Goal: Ask a question

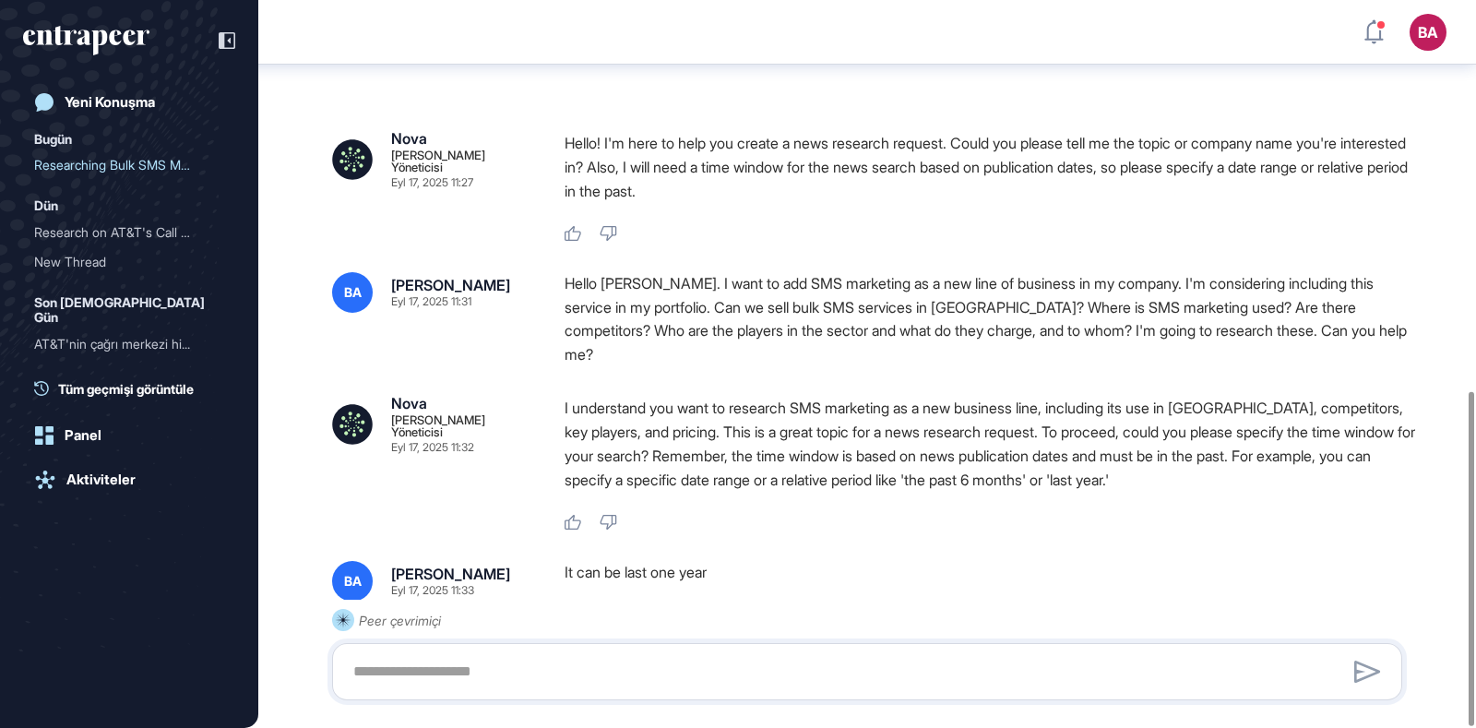
scroll to position [850, 0]
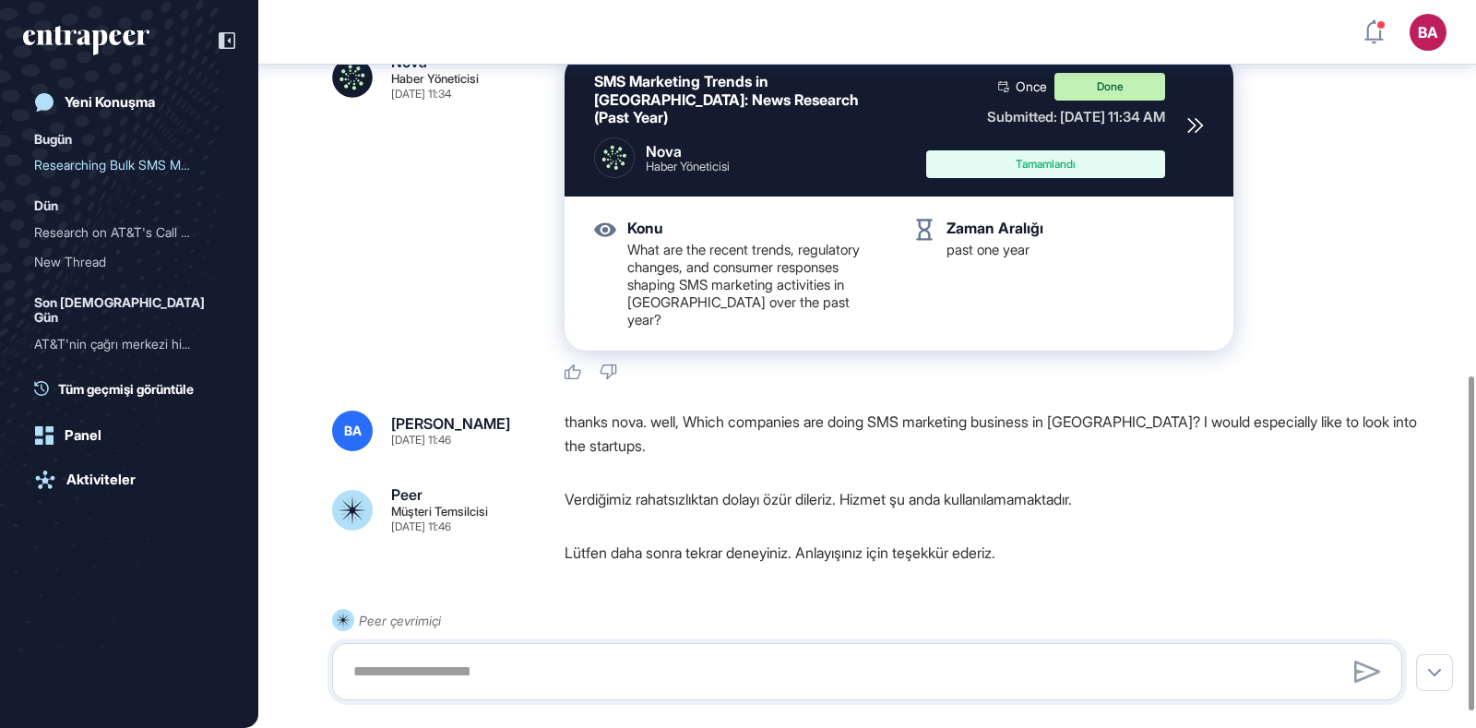
scroll to position [815, 0]
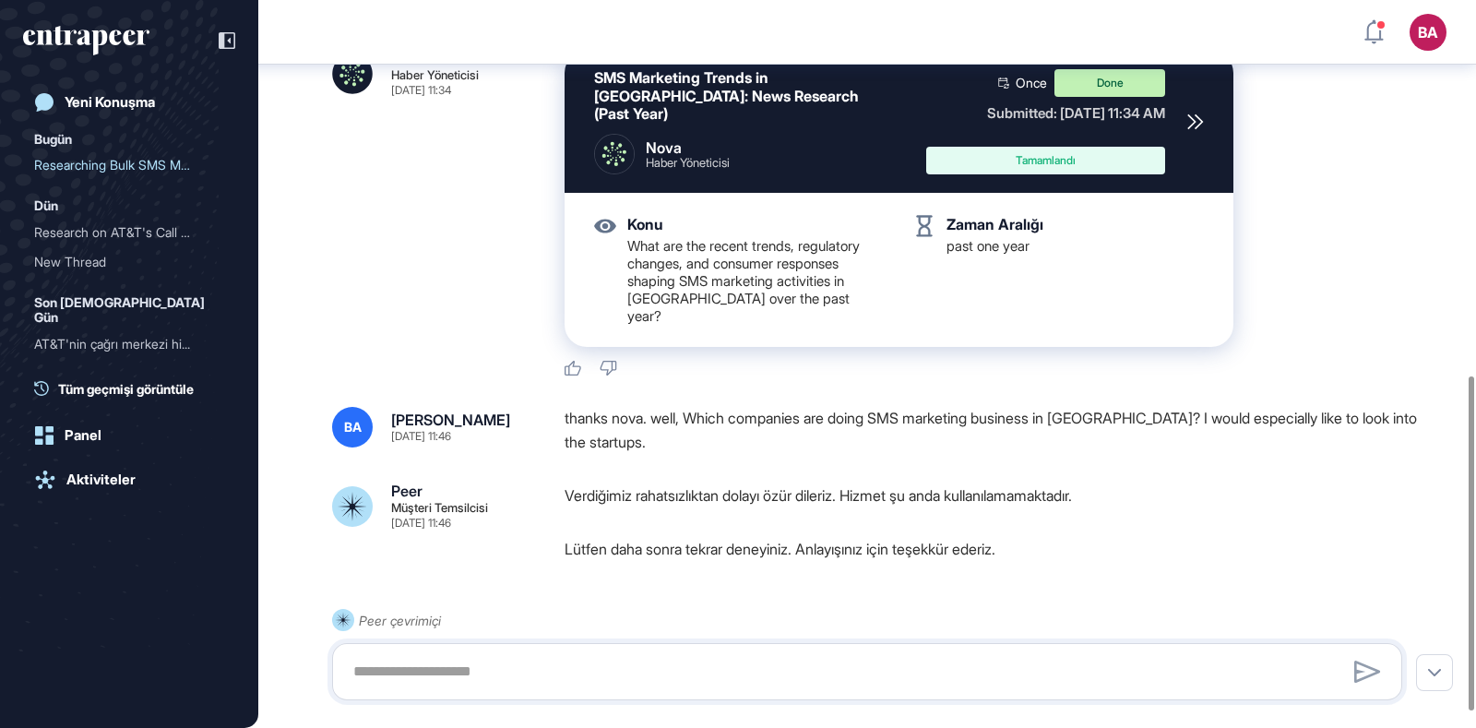
click at [776, 407] on div "thanks nova. well, Which companies are doing SMS marketing business in [GEOGRAP…" at bounding box center [991, 430] width 852 height 47
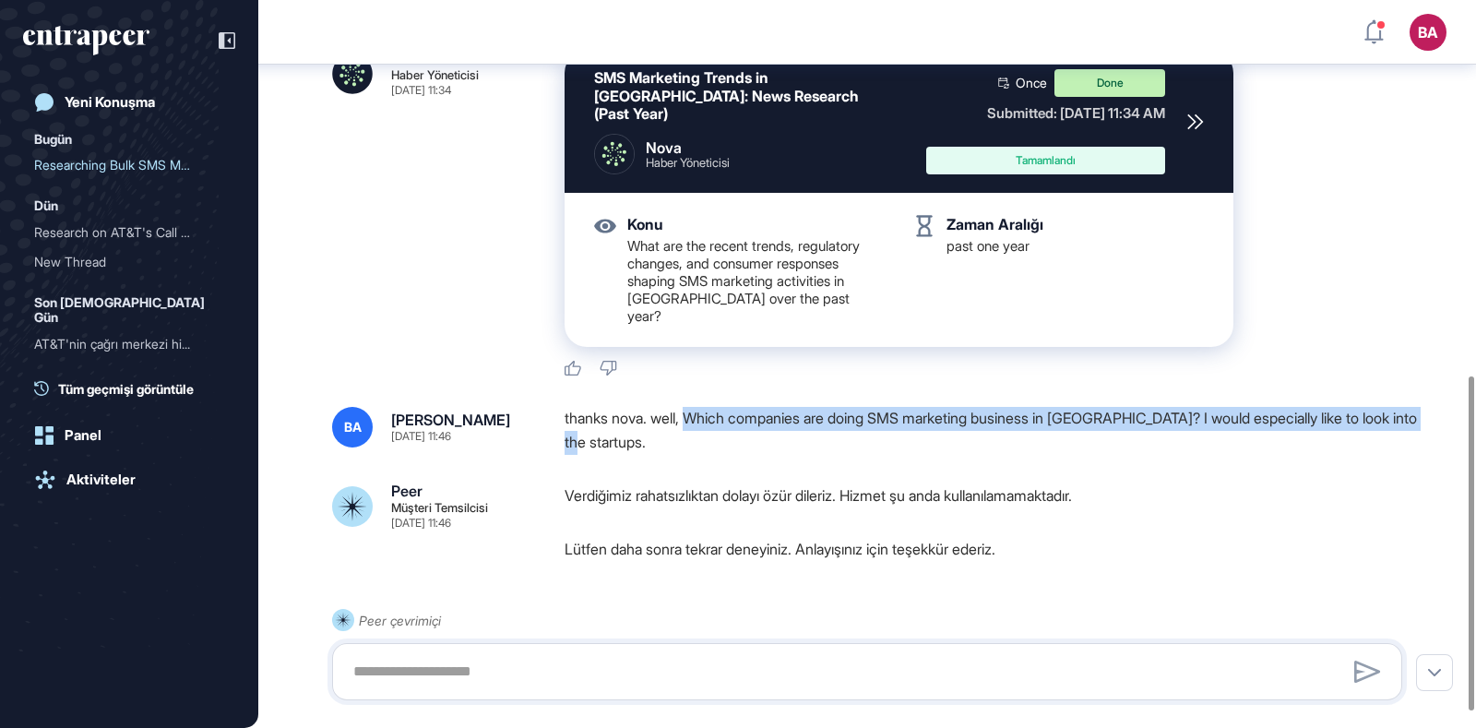
drag, startPoint x: 692, startPoint y: 357, endPoint x: 743, endPoint y: 382, distance: 56.5
click at [743, 407] on div "thanks nova. well, Which companies are doing SMS marketing business in [GEOGRAP…" at bounding box center [991, 430] width 852 height 47
copy div "Which companies are doing SMS marketing business in [GEOGRAPHIC_DATA]? I would …"
click at [88, 107] on div "Yeni Konuşma" at bounding box center [110, 102] width 90 height 17
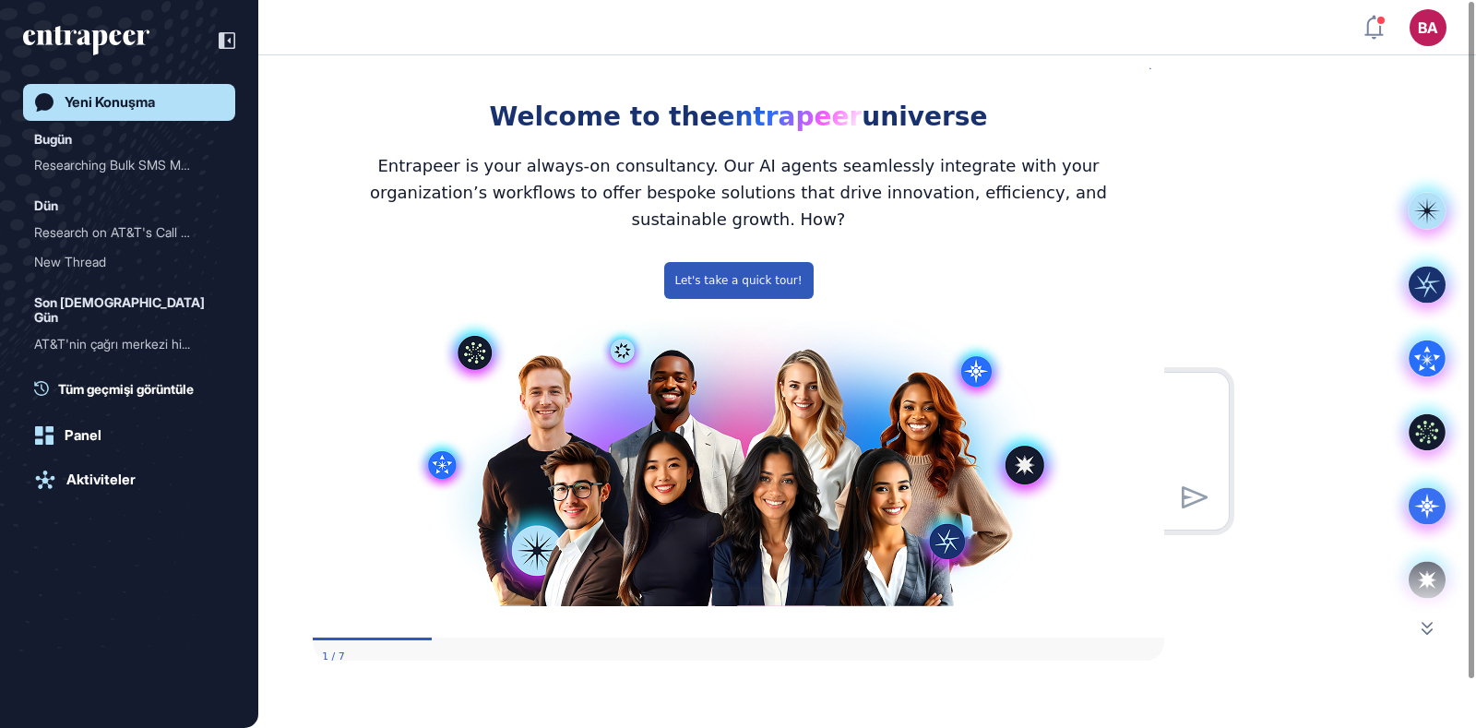
click at [1153, 69] on icon "Close Preview" at bounding box center [1151, 65] width 7 height 7
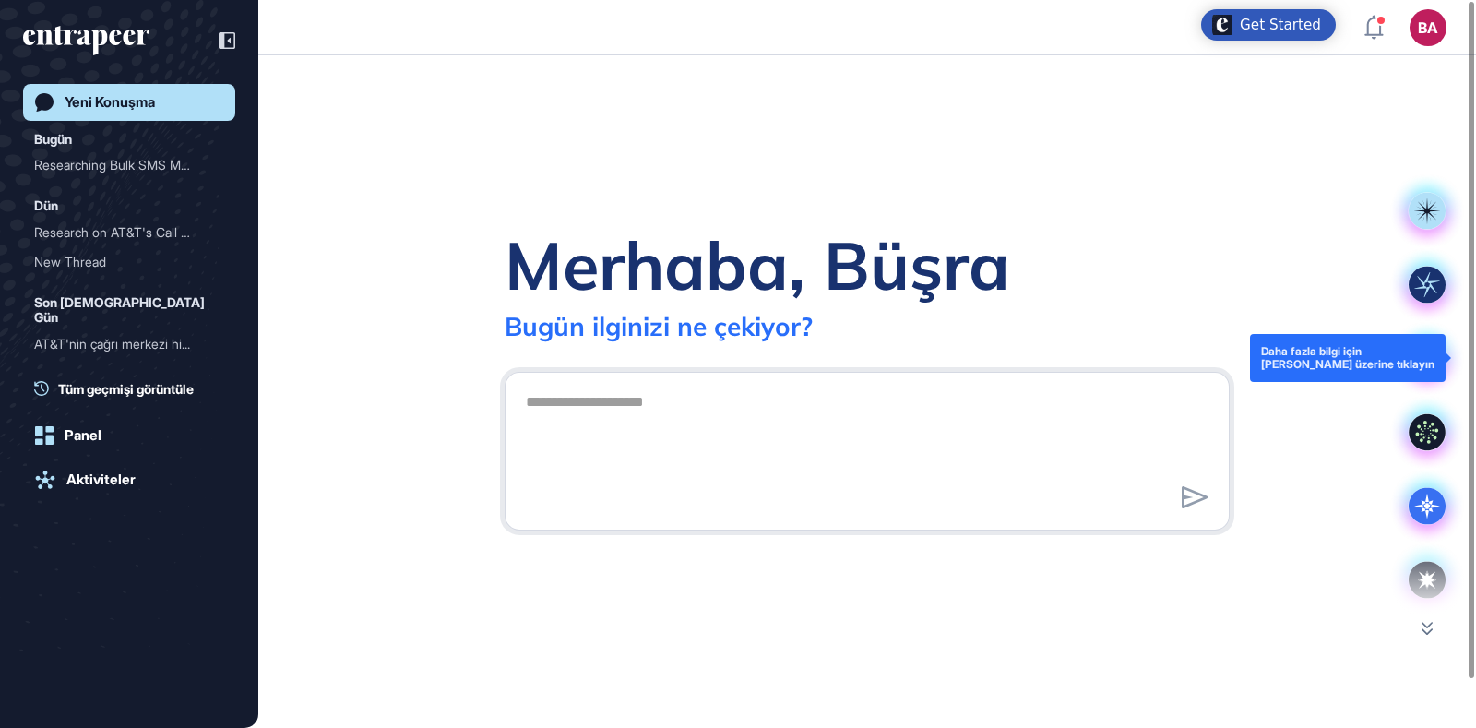
click at [1430, 363] on icon at bounding box center [1427, 357] width 37 height 37
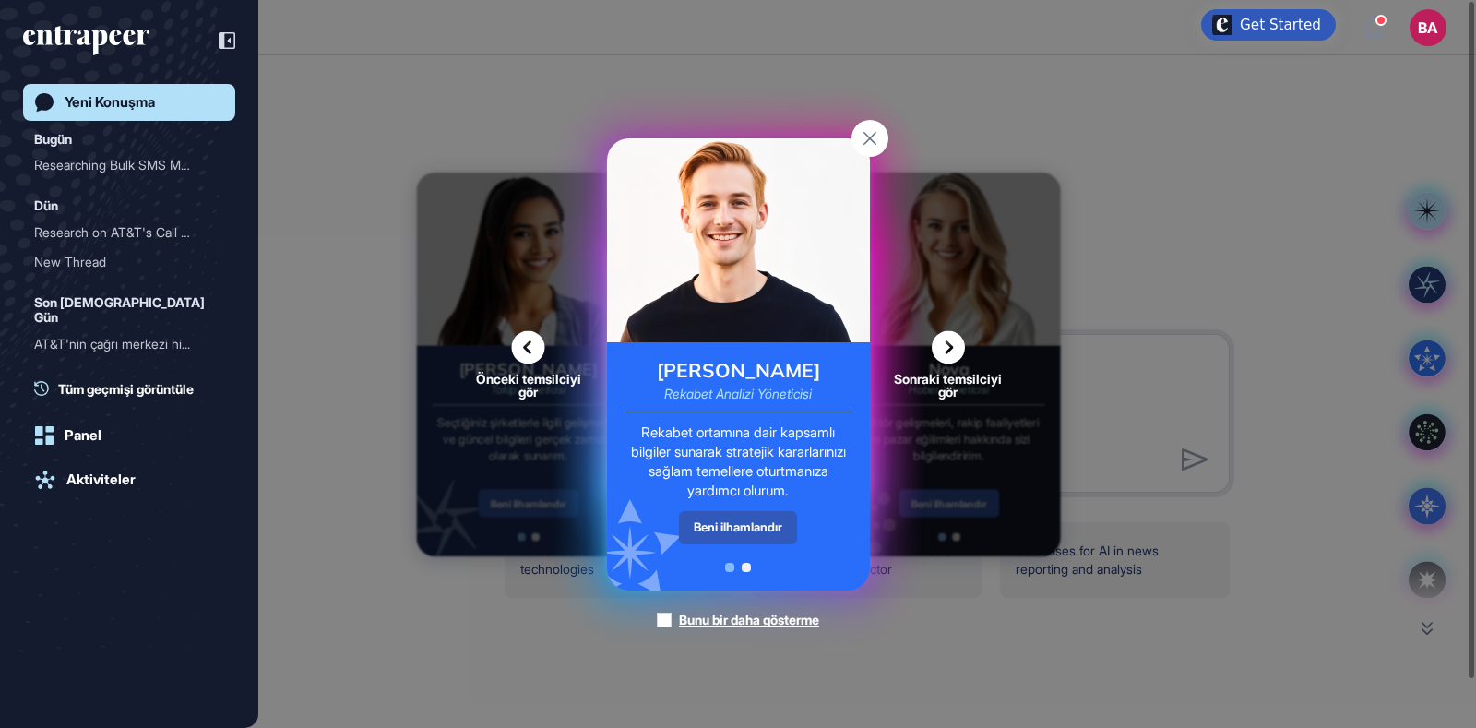
click at [950, 347] on icon at bounding box center [948, 346] width 33 height 33
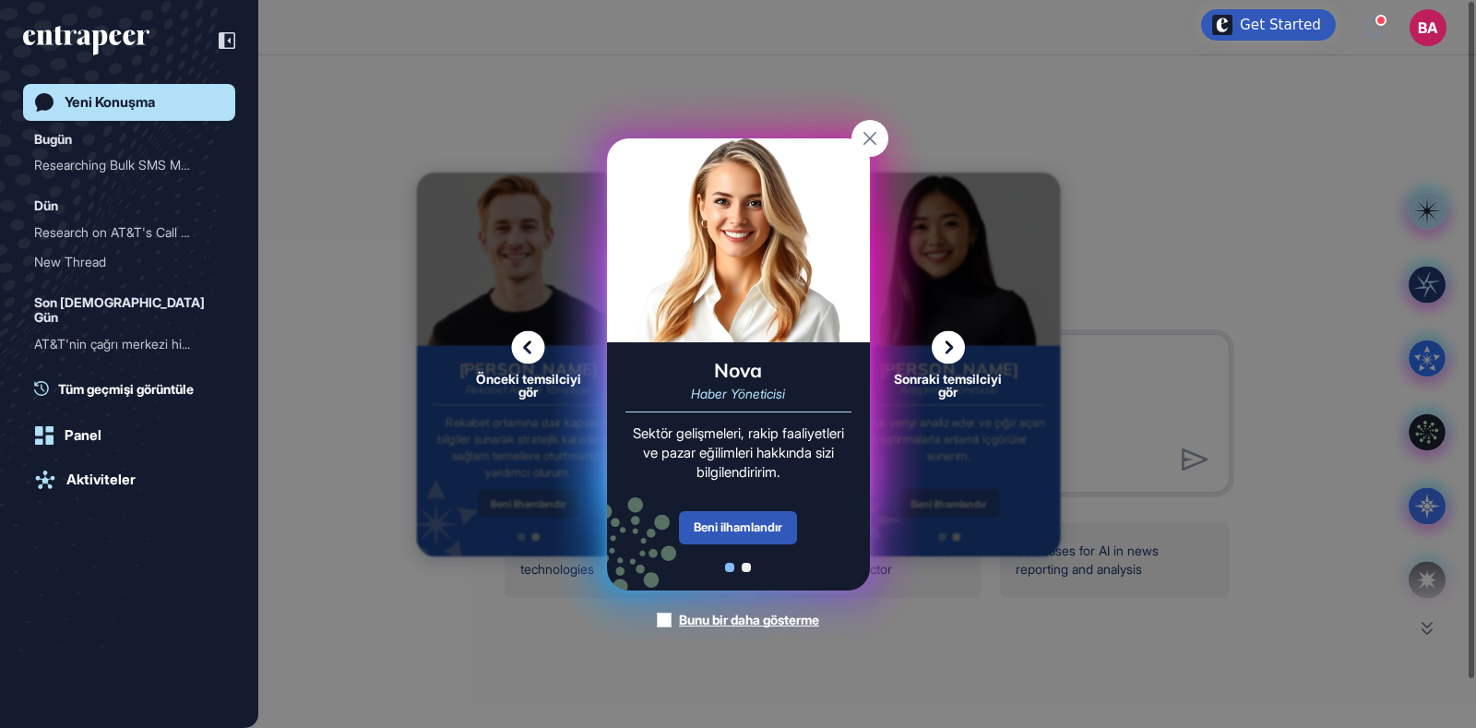
click at [950, 347] on icon at bounding box center [948, 346] width 33 height 33
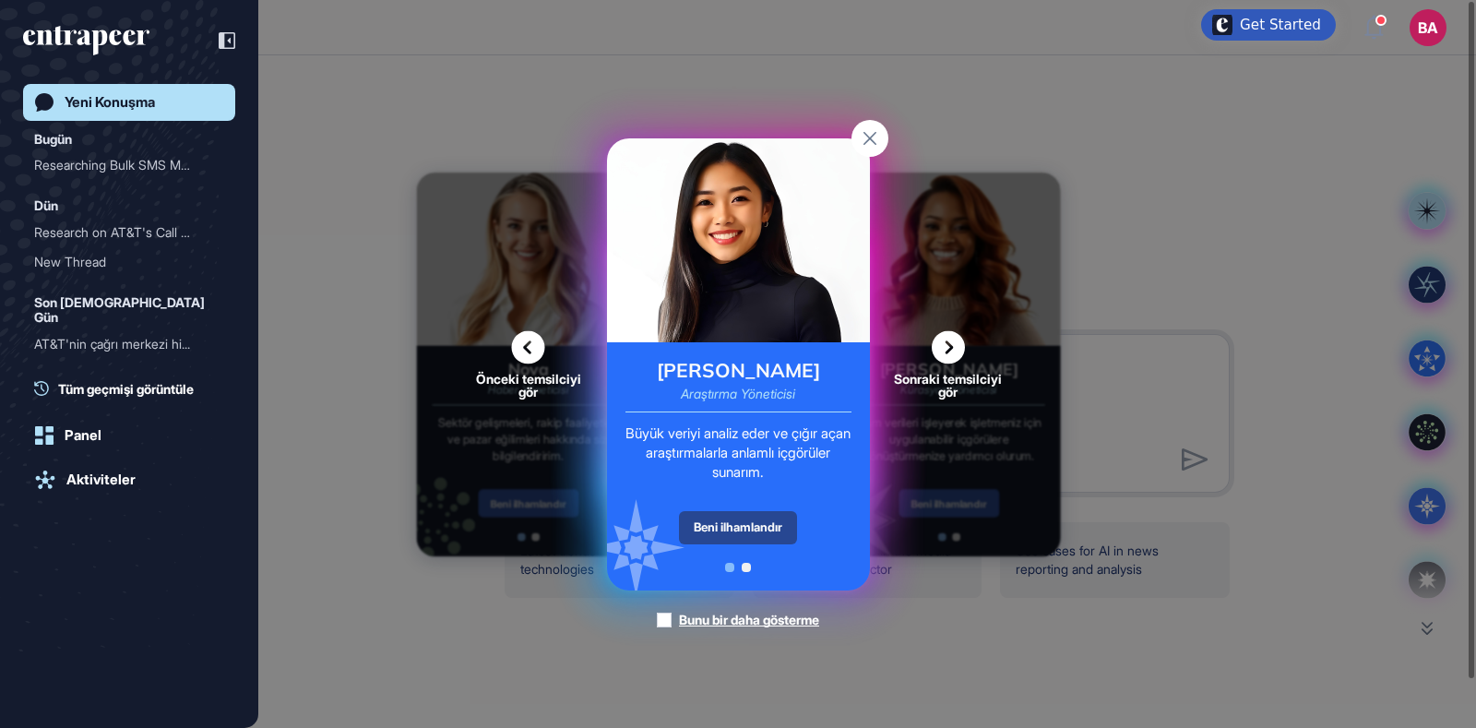
click at [748, 518] on div "Beni ilhamlandır" at bounding box center [738, 527] width 118 height 33
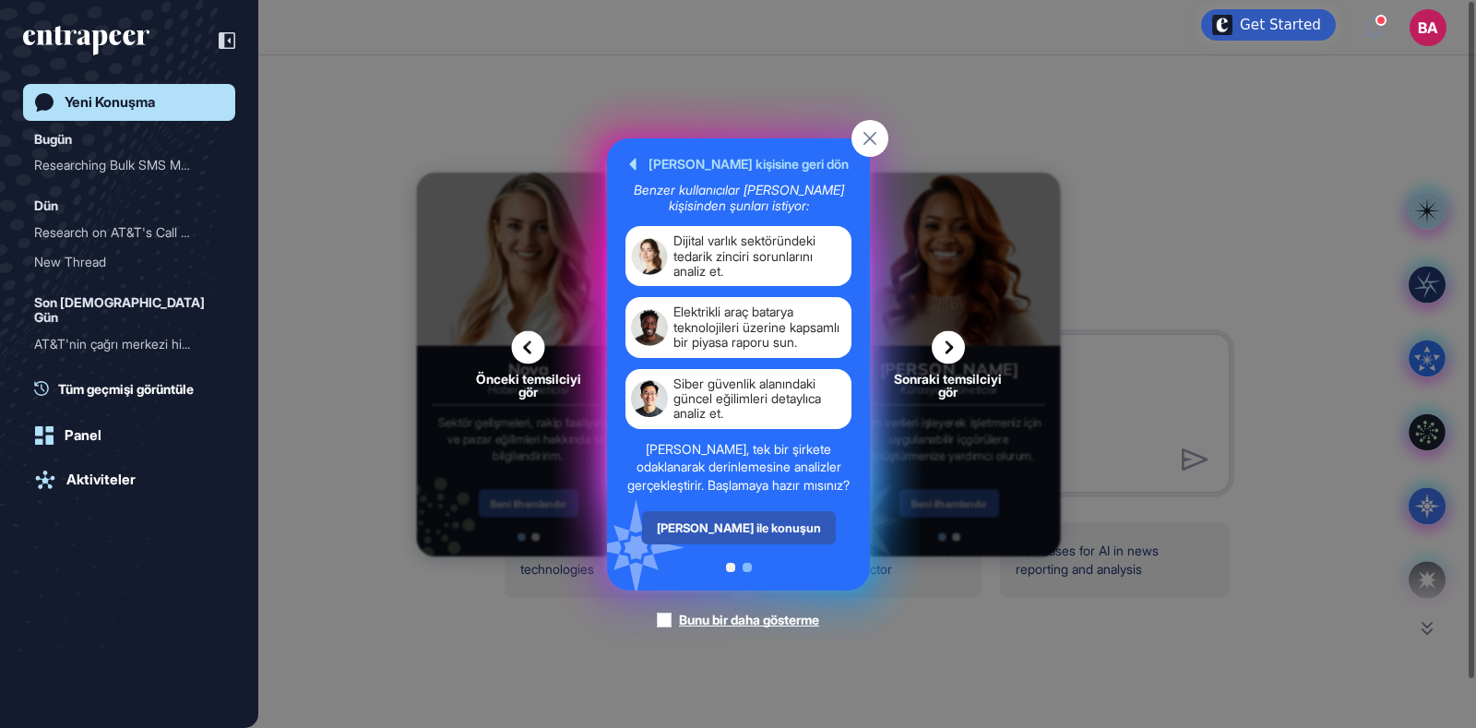
click at [941, 343] on icon at bounding box center [948, 346] width 33 height 33
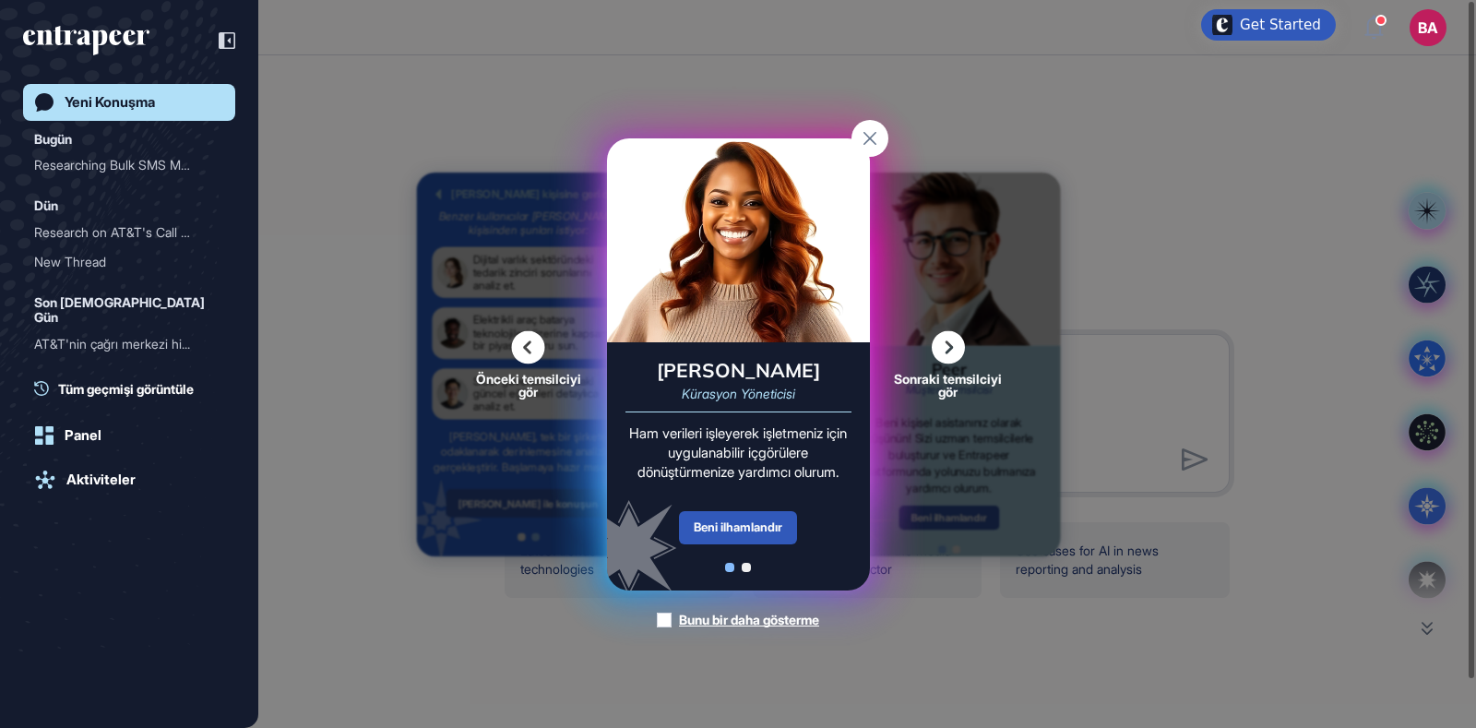
click at [941, 343] on icon at bounding box center [948, 346] width 33 height 33
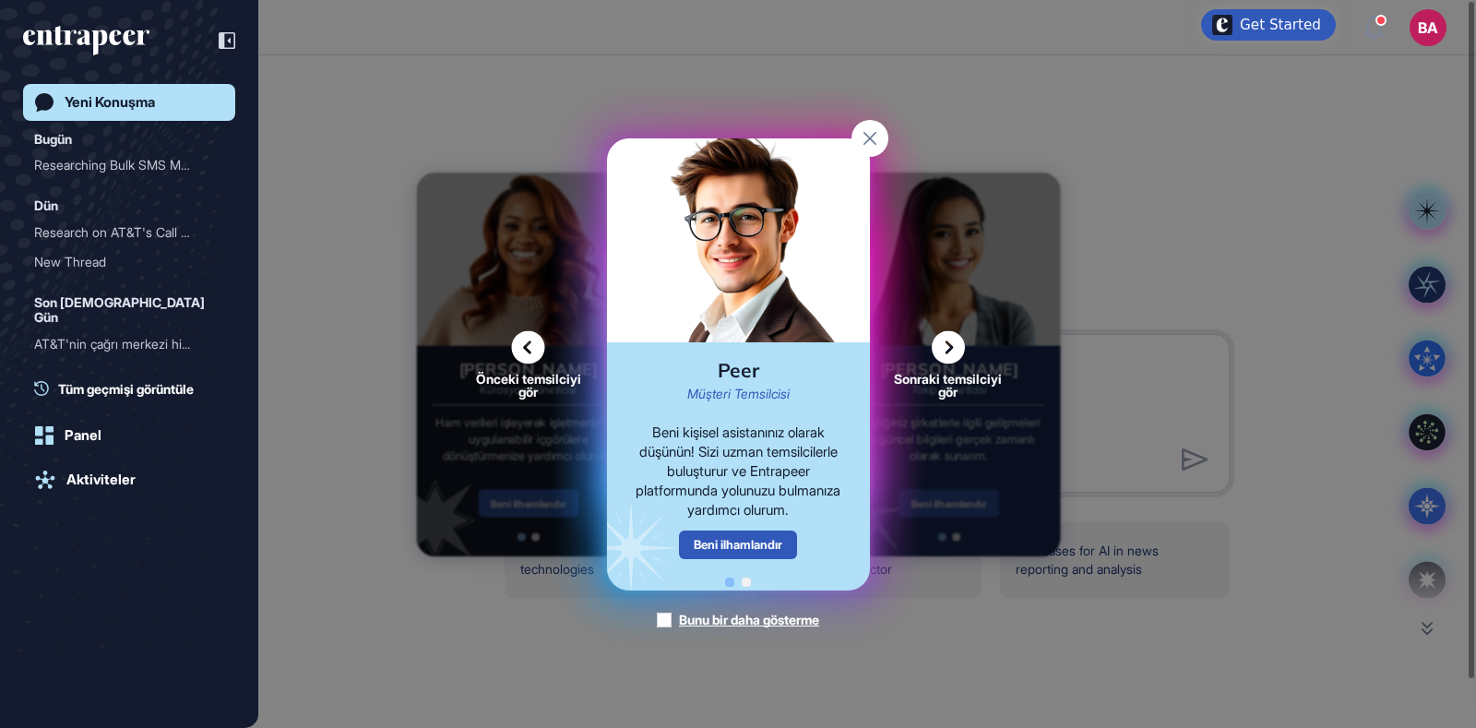
click at [941, 343] on icon at bounding box center [948, 346] width 33 height 33
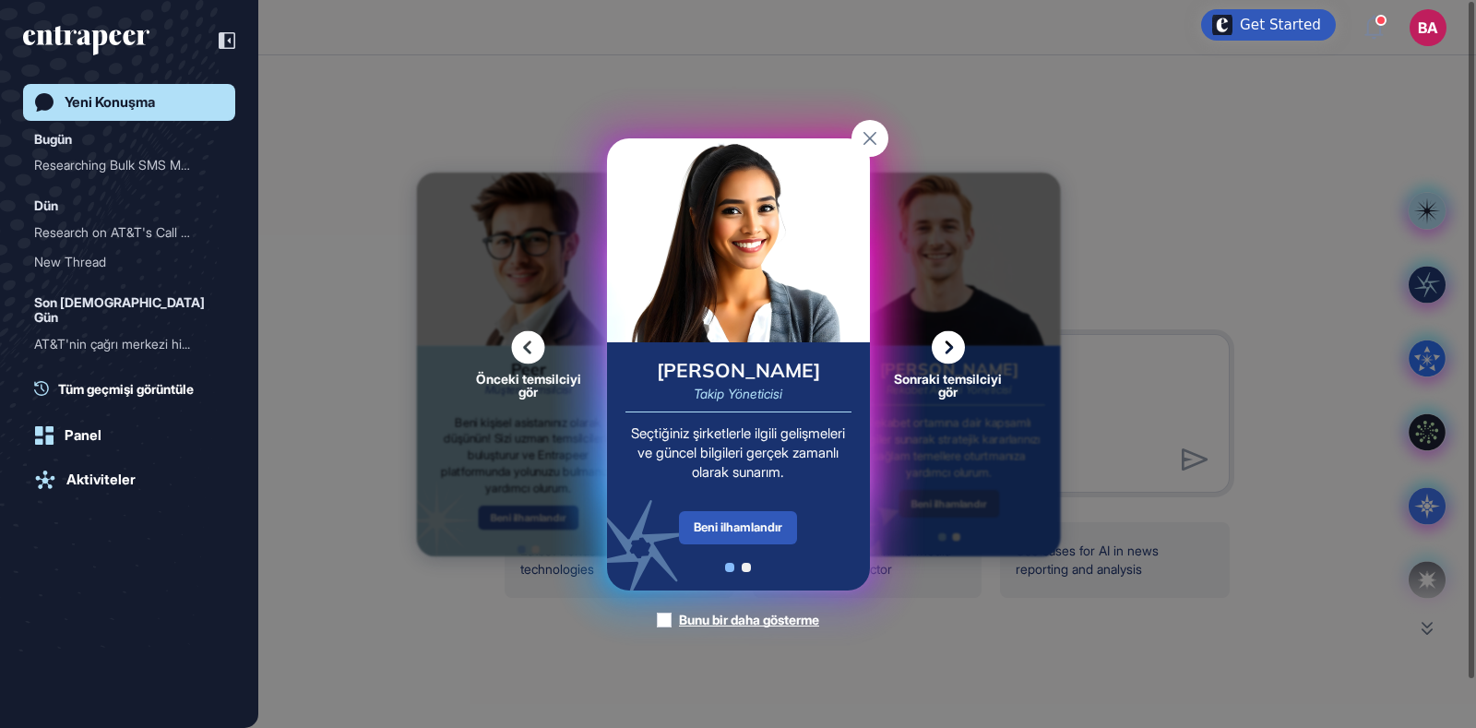
click at [546, 342] on div "Önceki temsilciyi gör" at bounding box center [529, 363] width 120 height 67
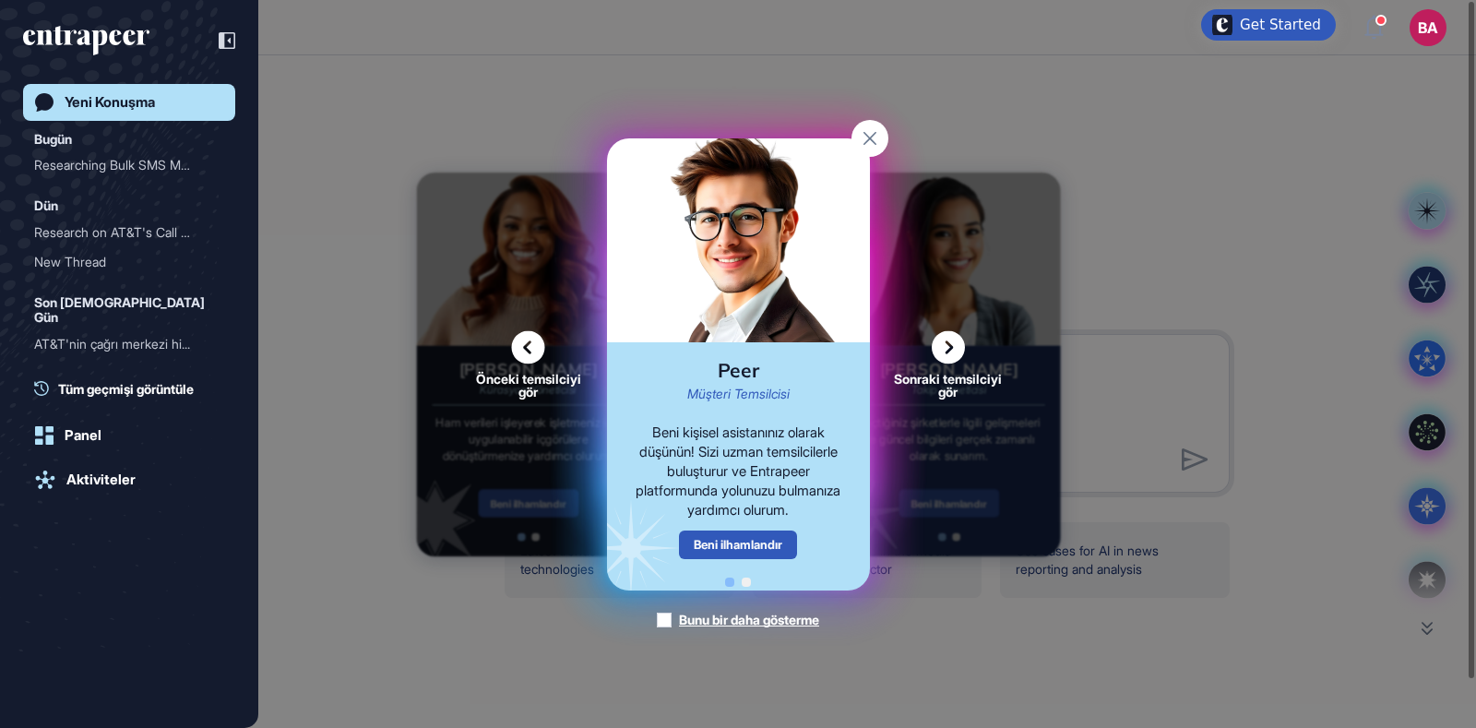
click at [707, 554] on div "Beni ilhamlandır" at bounding box center [738, 544] width 118 height 29
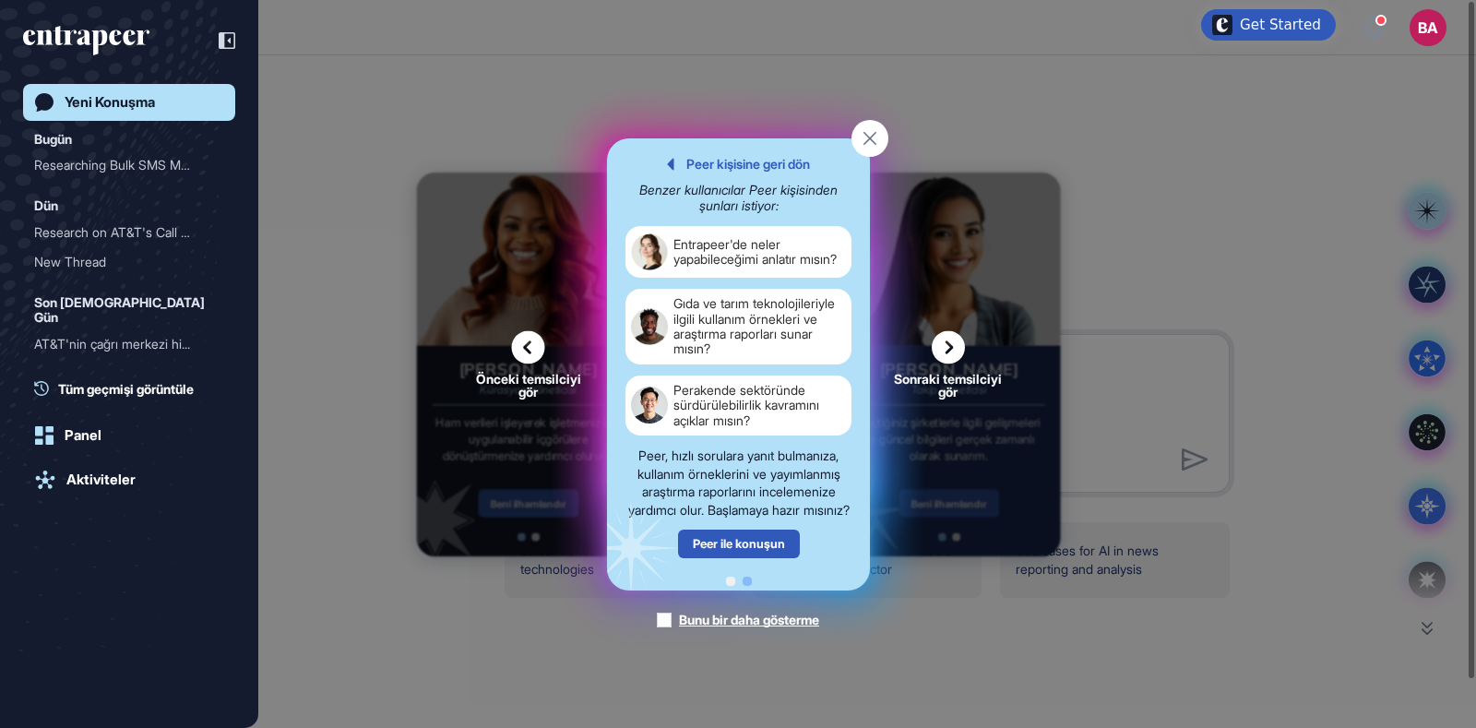
click at [949, 343] on icon at bounding box center [948, 346] width 33 height 33
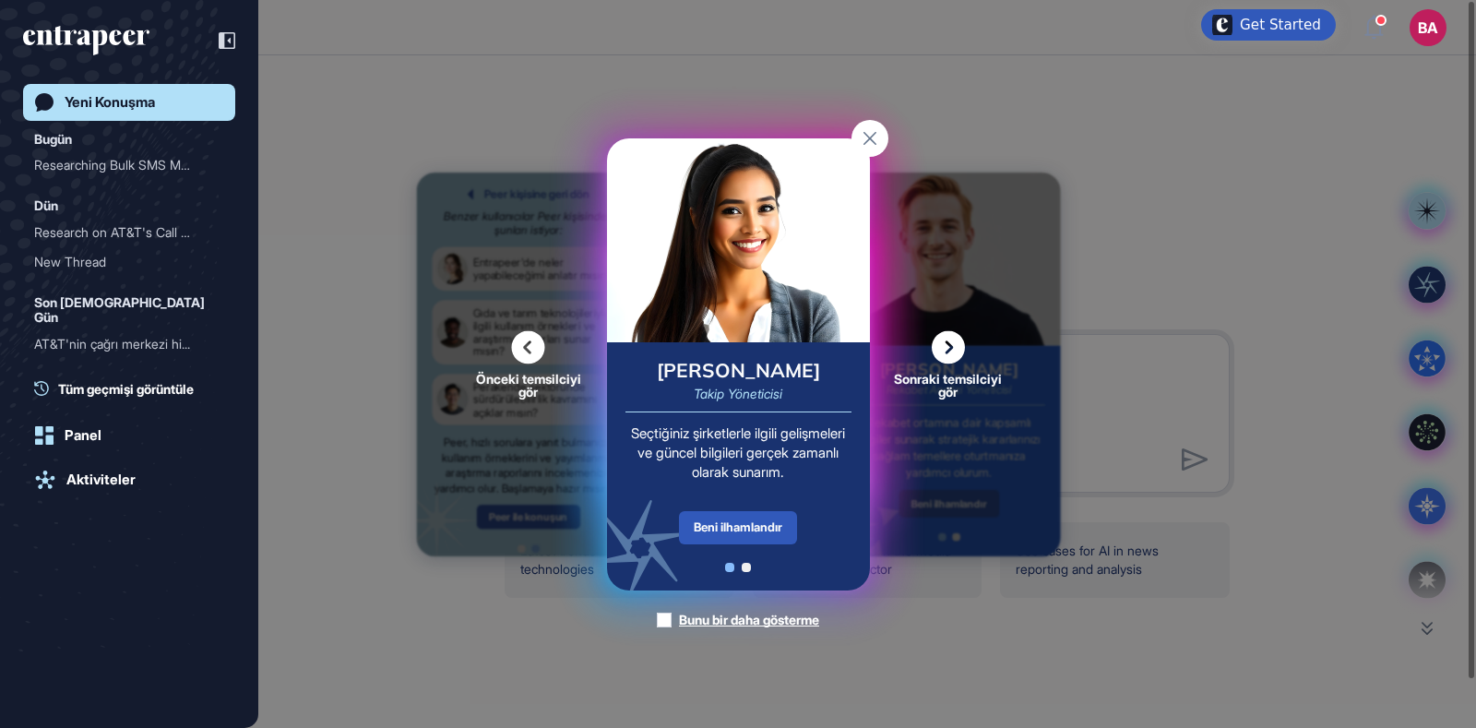
click at [1152, 339] on div "Önceki temsilciyi gör Sonraki temsilciyi gör Peer Müşteri Temsilcisi Beni kişis…" at bounding box center [738, 364] width 1476 height 728
click at [863, 135] on rect at bounding box center [869, 138] width 37 height 37
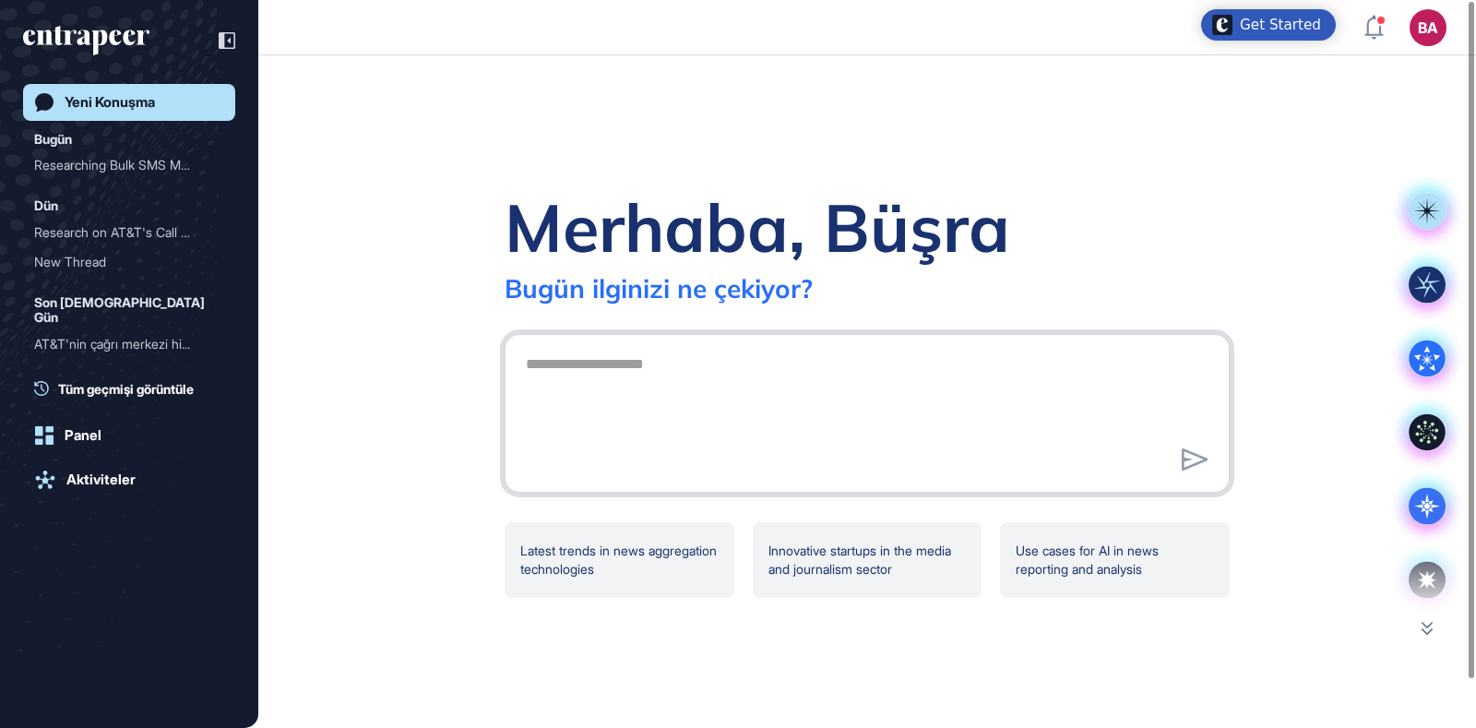
click at [714, 398] on textarea at bounding box center [867, 410] width 705 height 129
paste textarea "**********"
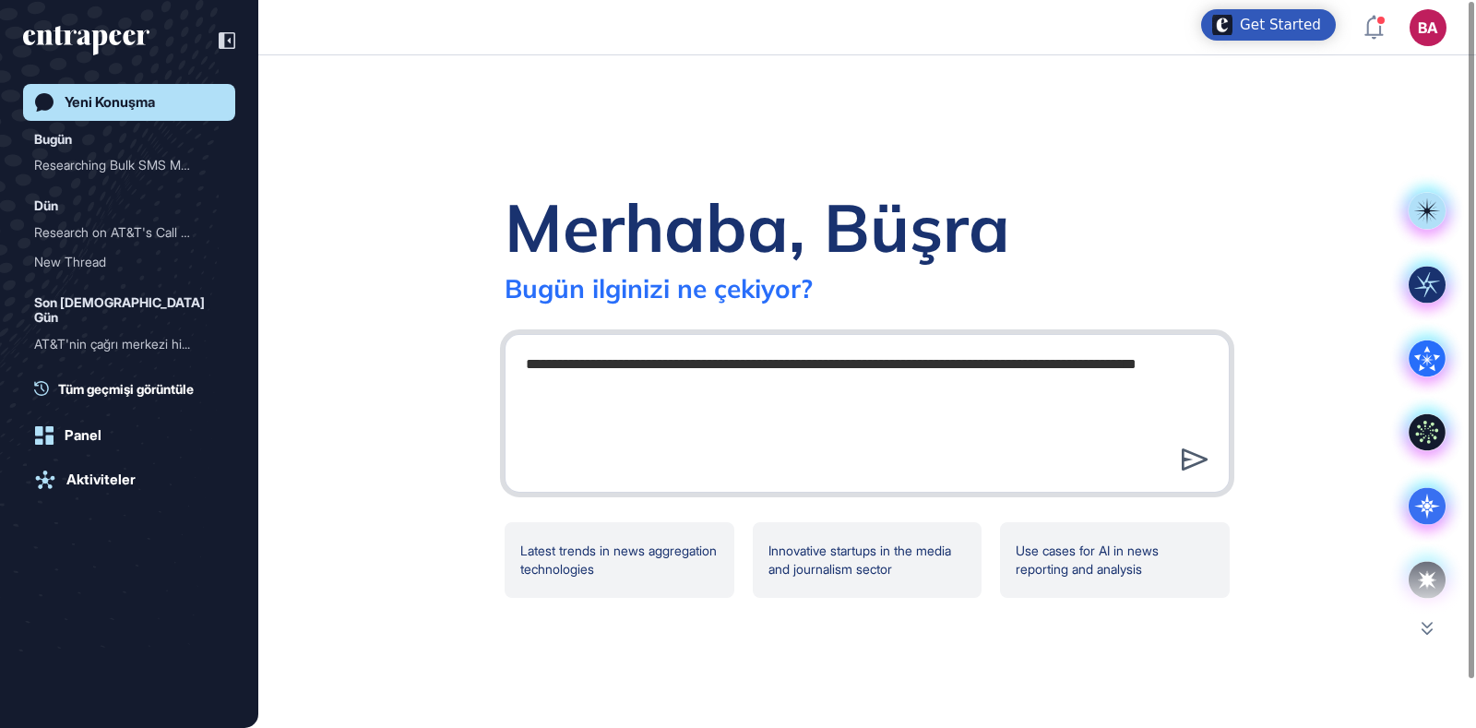
type textarea "**********"
click at [1196, 449] on icon at bounding box center [1195, 459] width 27 height 22
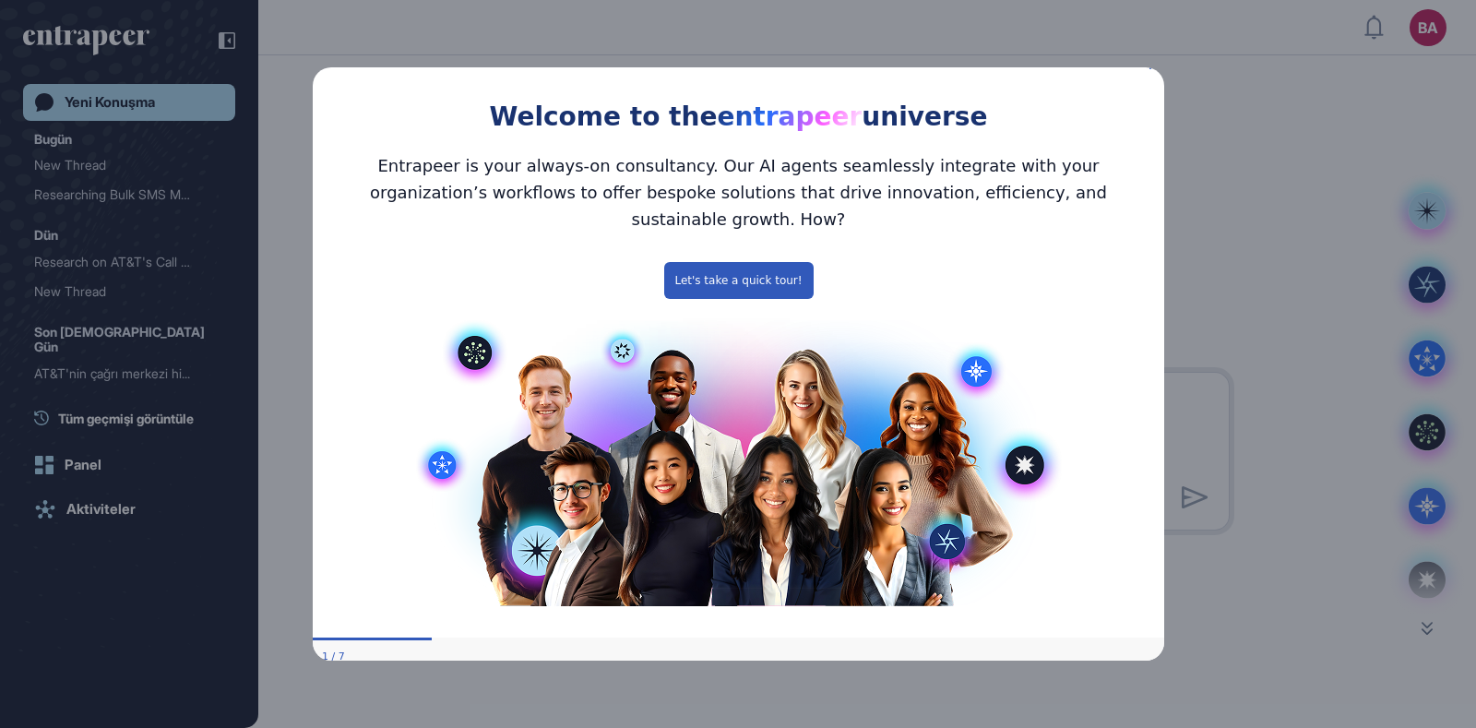
click at [1152, 84] on div "Welcome to the entrapeer universe" at bounding box center [737, 96] width 851 height 84
click at [1150, 73] on div "Welcome to the entrapeer universe" at bounding box center [737, 96] width 851 height 84
click at [1149, 69] on icon "Close Preview" at bounding box center [1151, 65] width 7 height 7
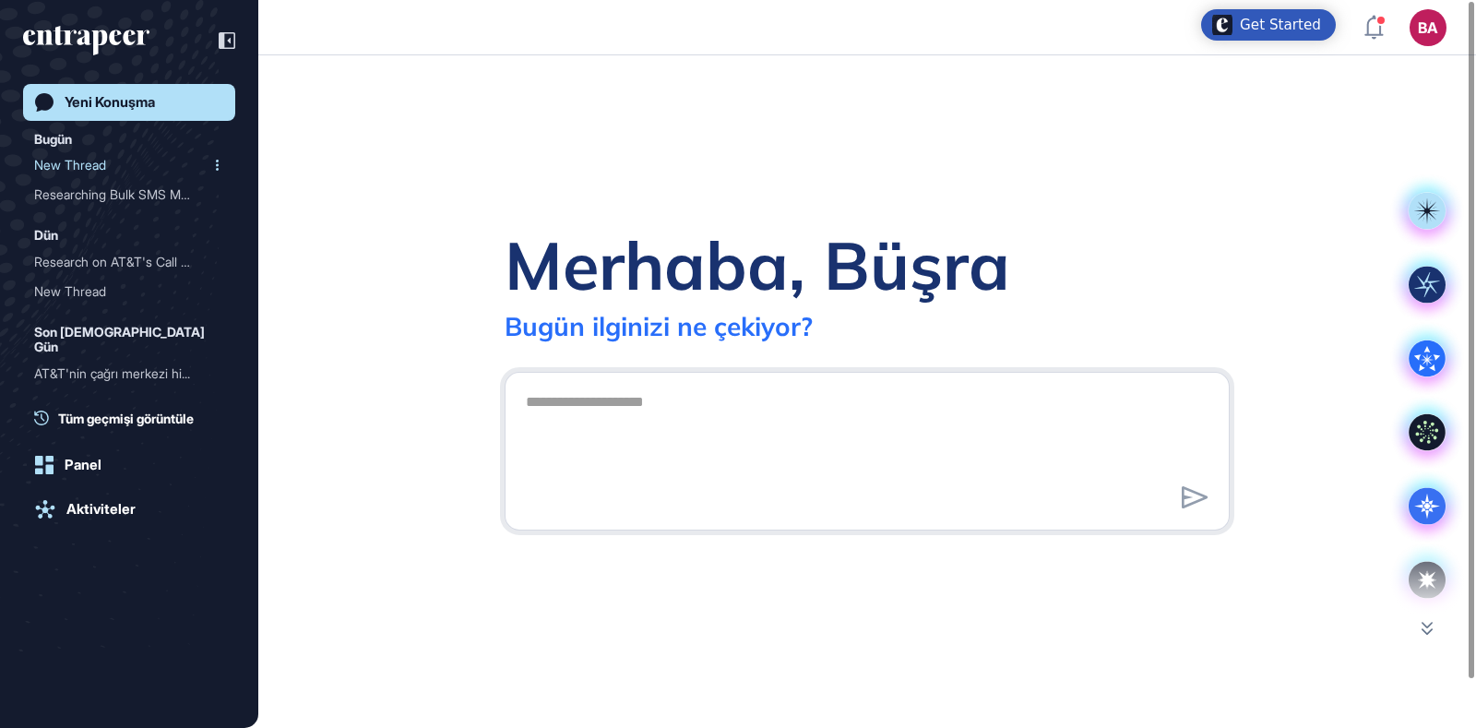
click at [129, 162] on div "New Thread" at bounding box center [121, 165] width 175 height 30
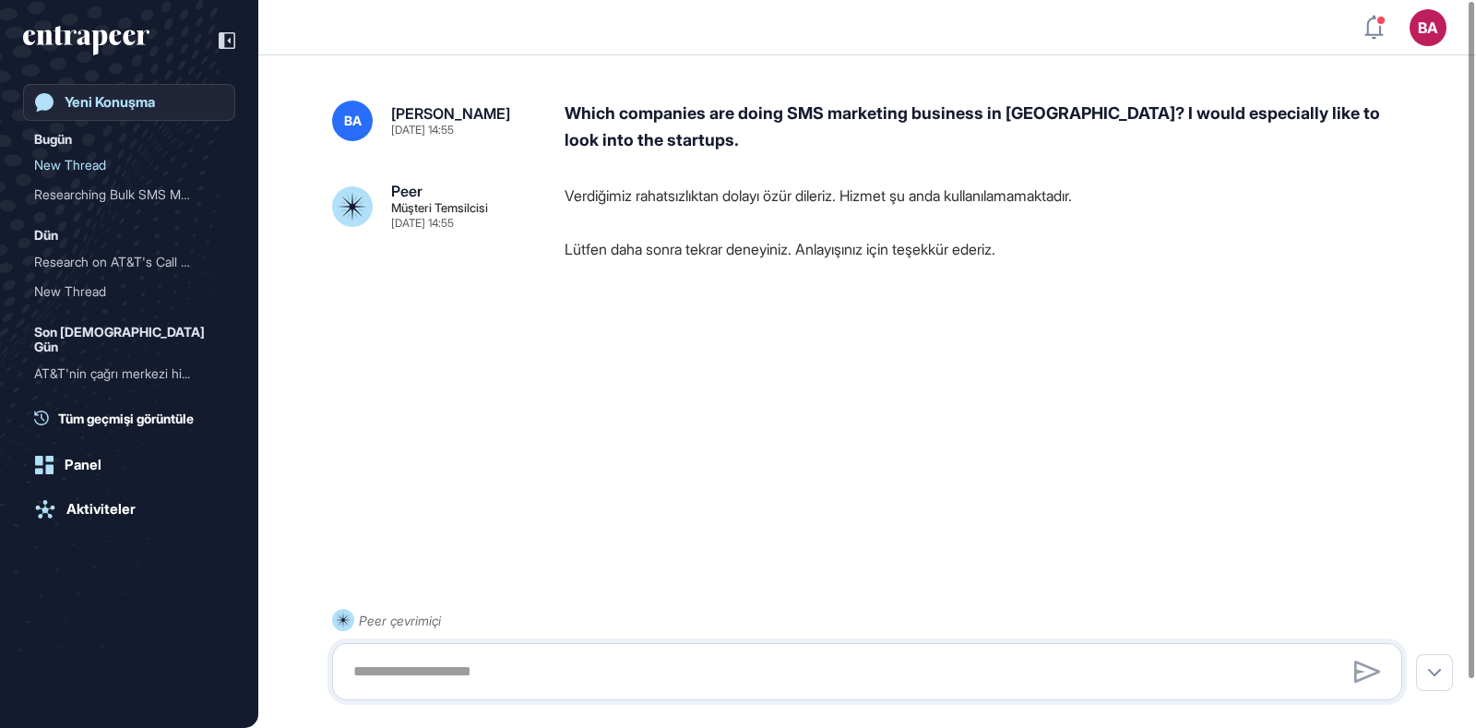
click at [110, 115] on link "Yeni Konuşma" at bounding box center [129, 102] width 212 height 37
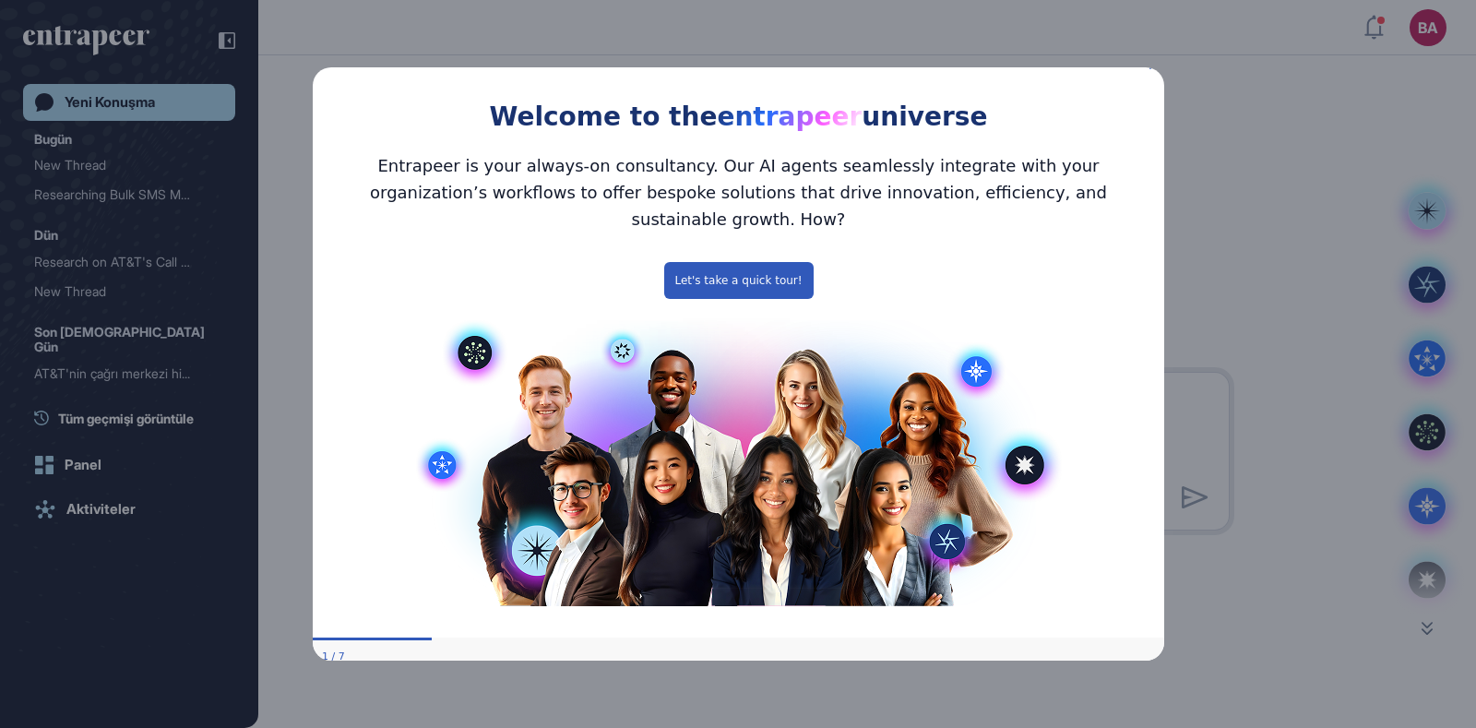
click at [1149, 69] on icon "Close Preview" at bounding box center [1151, 65] width 7 height 7
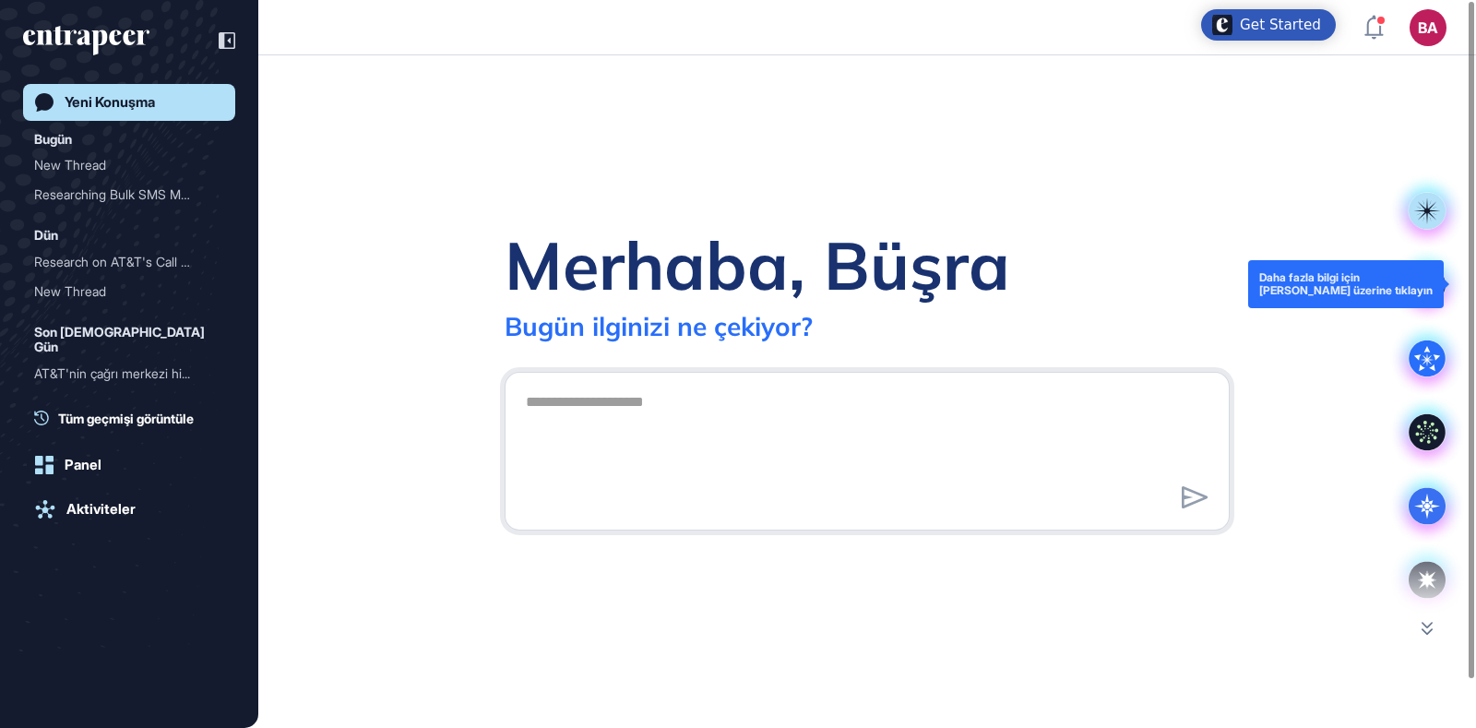
click at [1421, 294] on rect at bounding box center [1427, 284] width 37 height 37
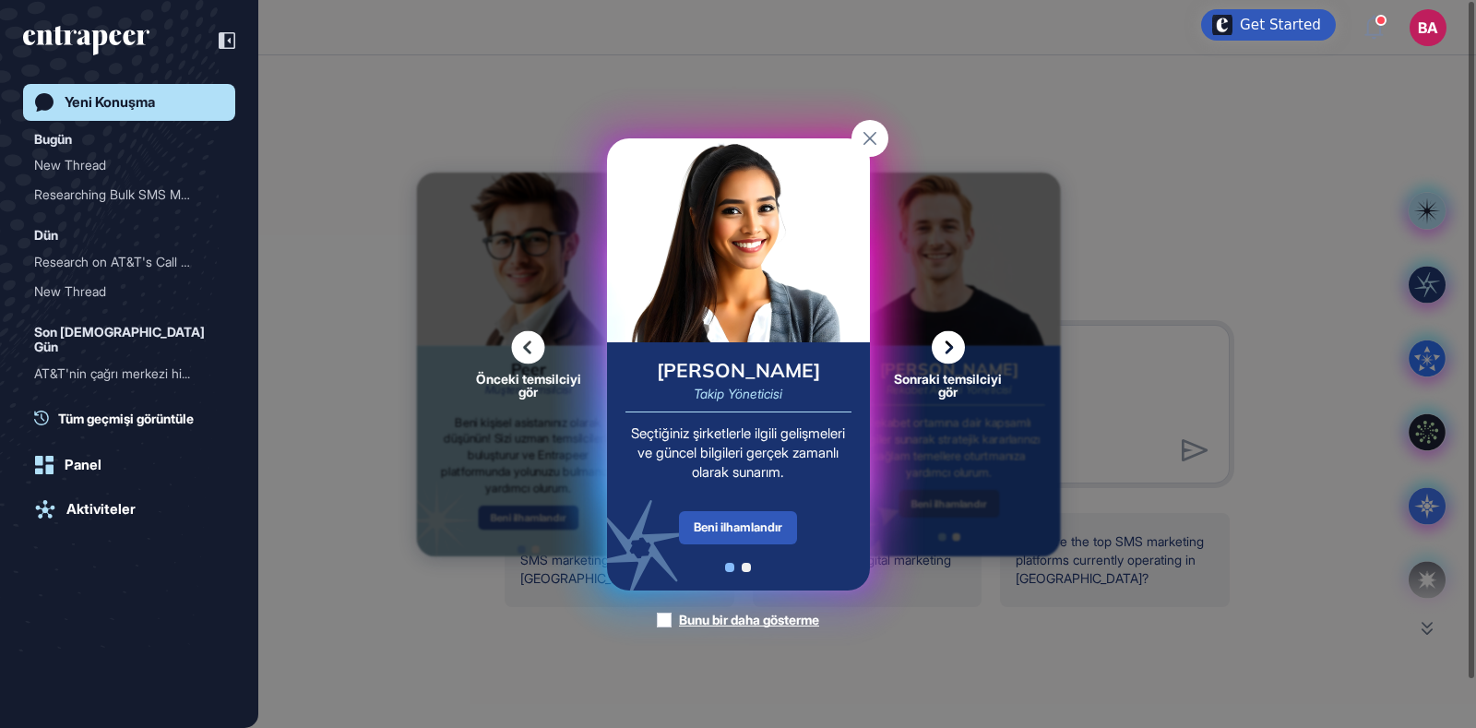
click at [947, 352] on icon at bounding box center [948, 346] width 33 height 33
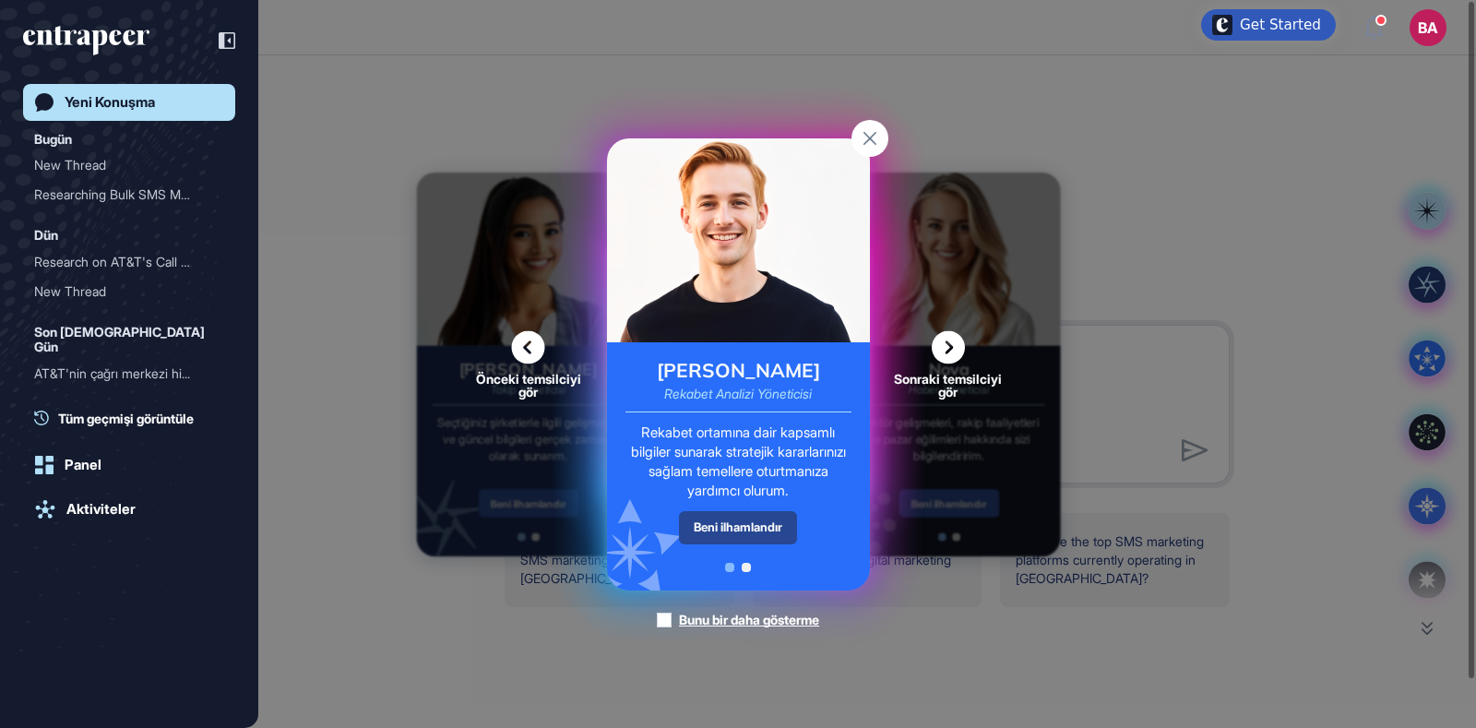
click at [730, 522] on div "Beni ilhamlandır" at bounding box center [738, 527] width 118 height 32
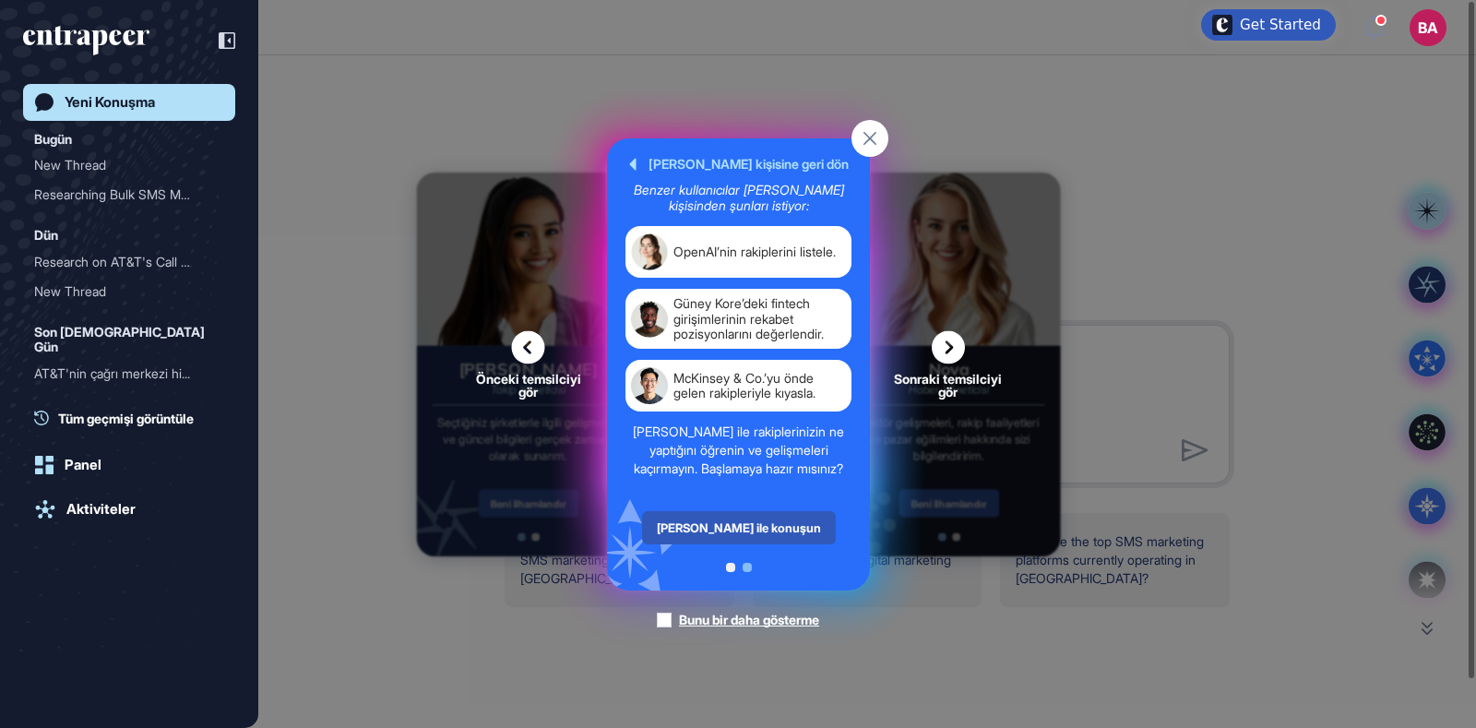
click at [730, 522] on div "Nash ile konuşun" at bounding box center [738, 527] width 194 height 33
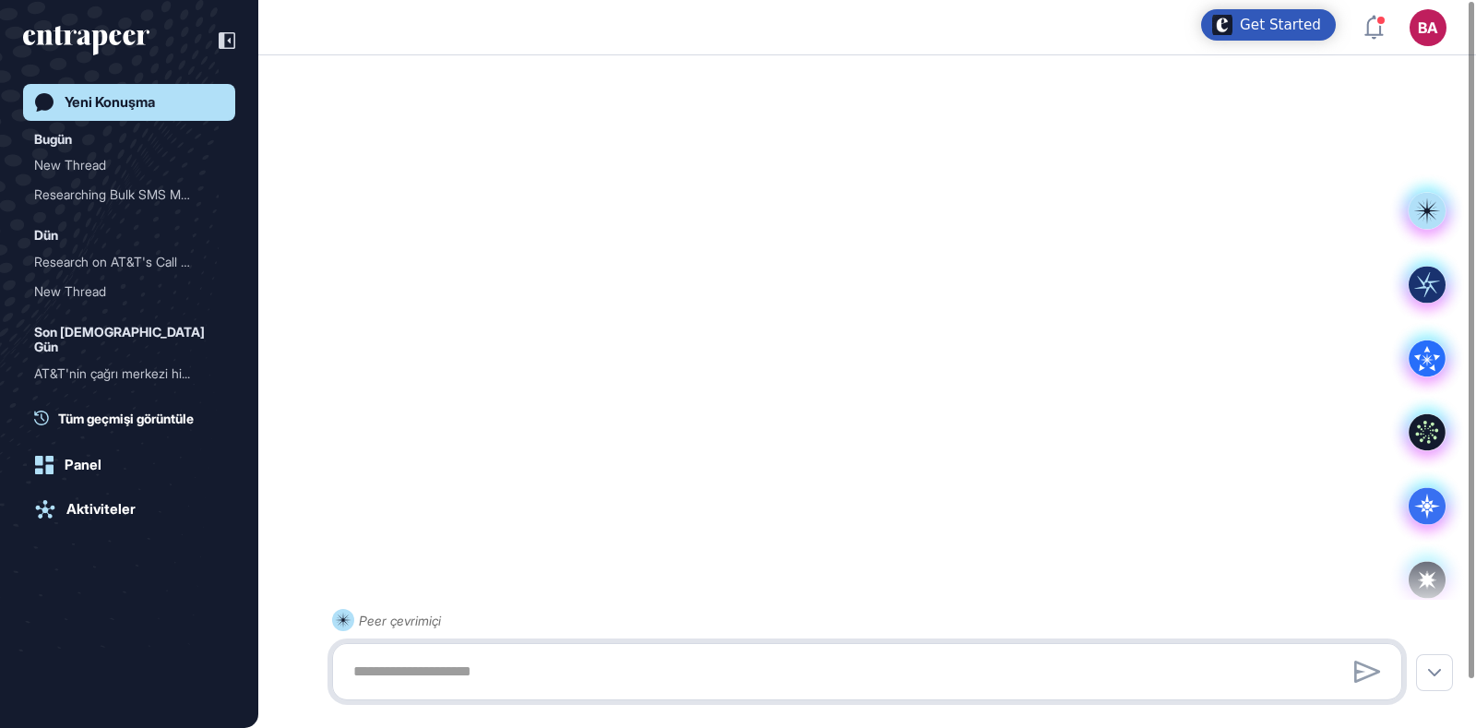
click at [475, 670] on textarea at bounding box center [867, 671] width 1050 height 37
paste textarea "**********"
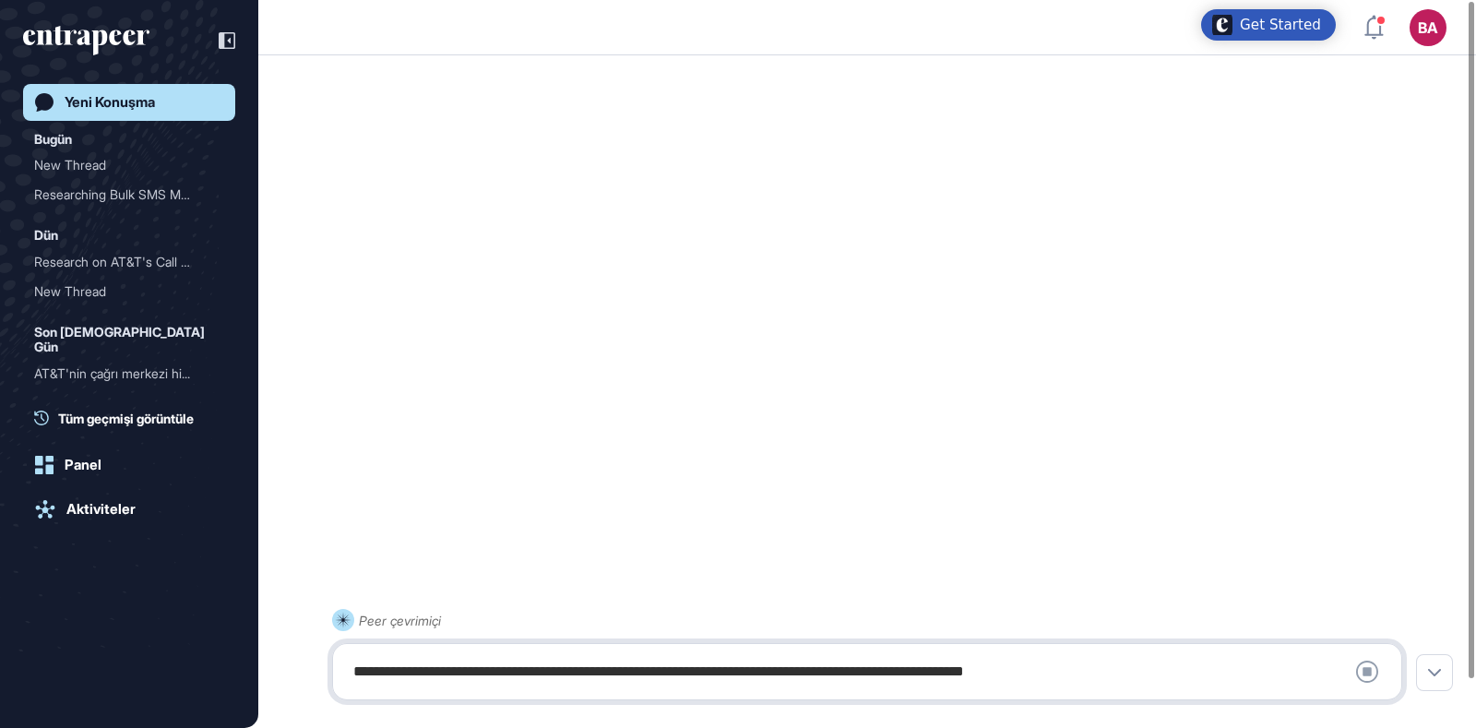
type textarea "**********"
click at [1215, 673] on div "**********" at bounding box center [867, 671] width 1050 height 37
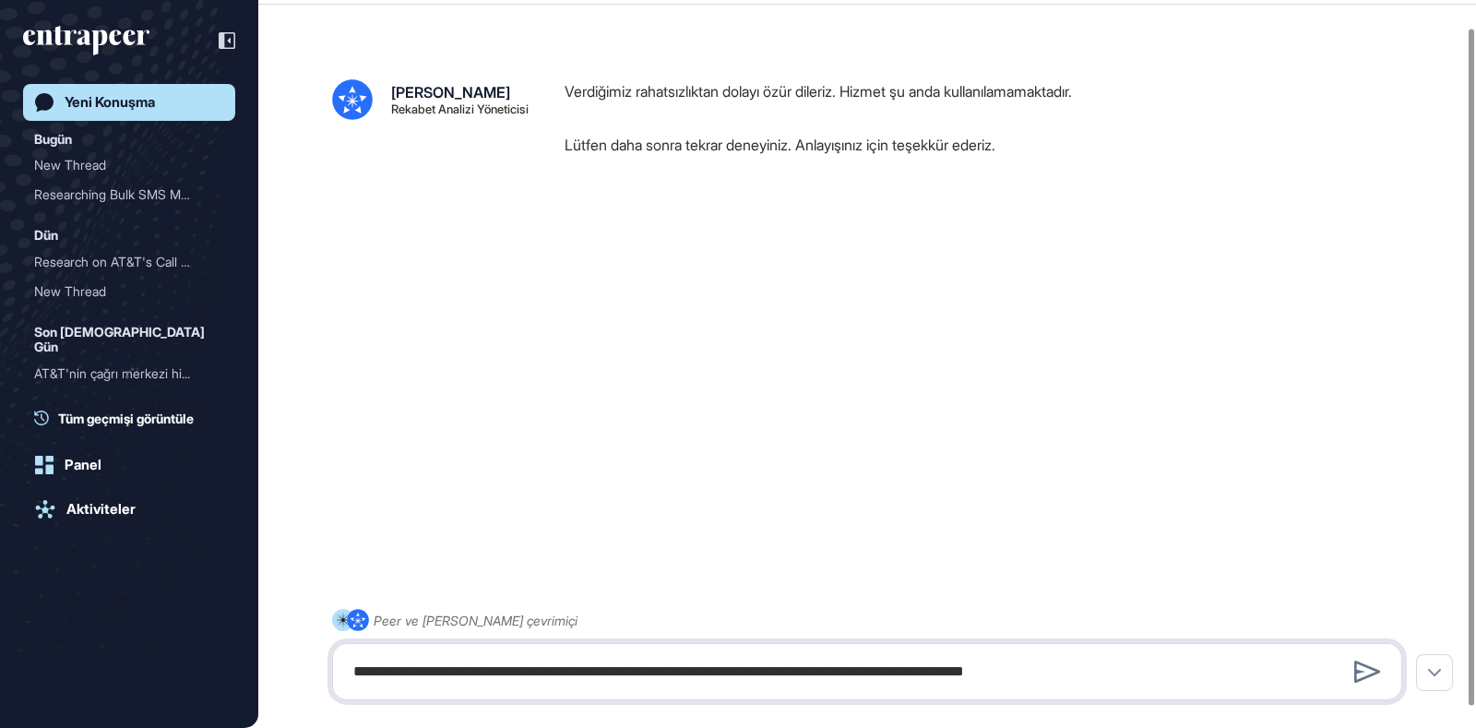
click at [807, 677] on textarea "**********" at bounding box center [867, 671] width 1050 height 37
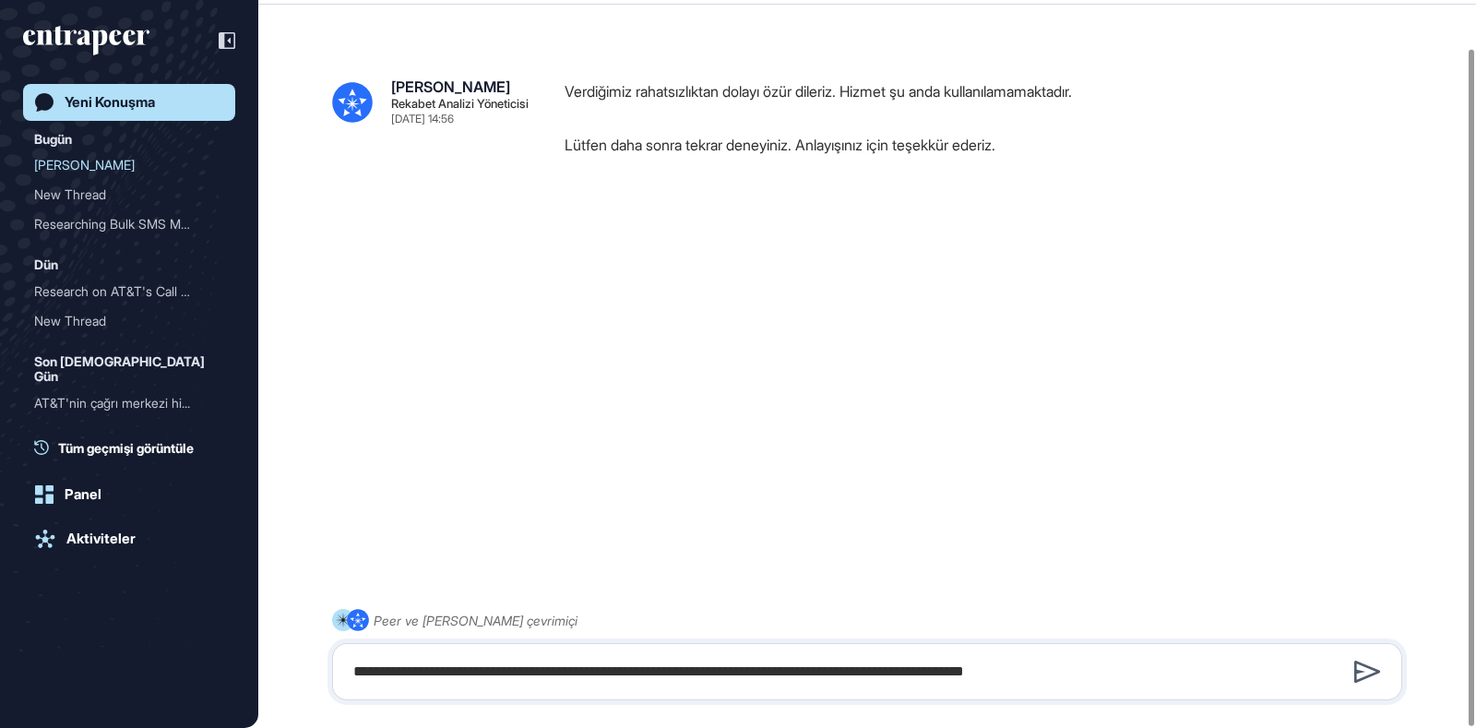
click at [1357, 675] on icon at bounding box center [1367, 671] width 27 height 22
